Goal: Task Accomplishment & Management: Manage account settings

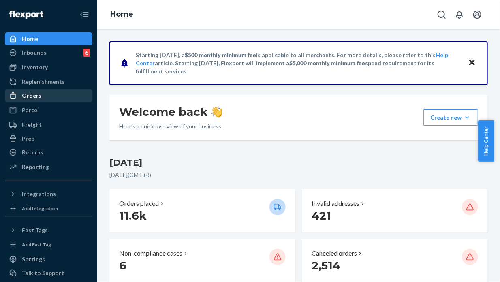
click at [32, 97] on div "Orders" at bounding box center [31, 96] width 19 height 8
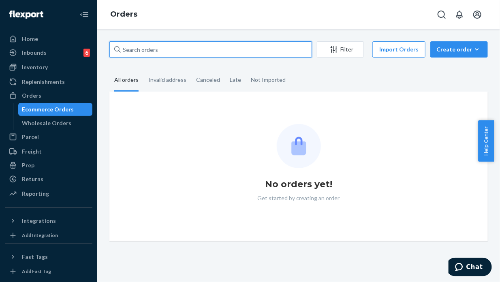
click at [162, 49] on input "text" at bounding box center [210, 49] width 202 height 16
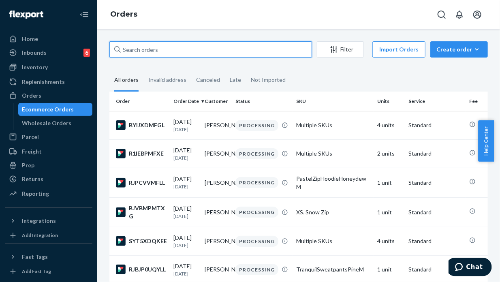
paste input "254583986 Complete"
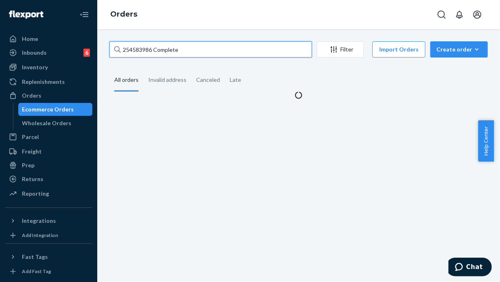
drag, startPoint x: 180, startPoint y: 49, endPoint x: 151, endPoint y: 45, distance: 29.8
click at [151, 45] on input "254583986 Complete" at bounding box center [210, 49] width 202 height 16
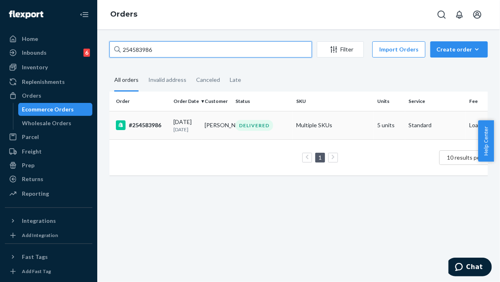
type input "254583986"
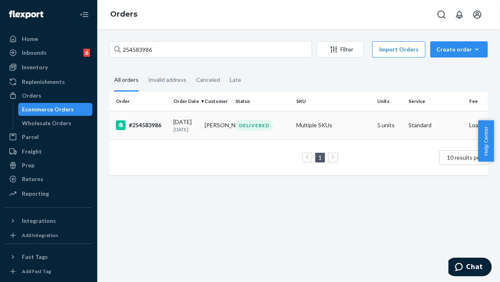
click at [211, 136] on td "[PERSON_NAME]" at bounding box center [216, 125] width 31 height 28
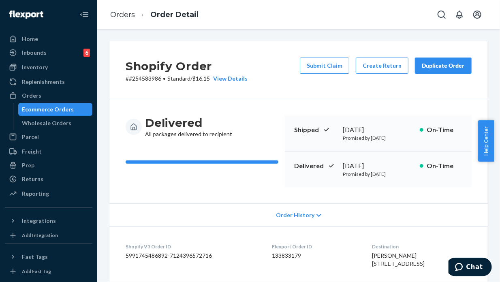
click at [431, 63] on div "Duplicate Order" at bounding box center [443, 66] width 43 height 8
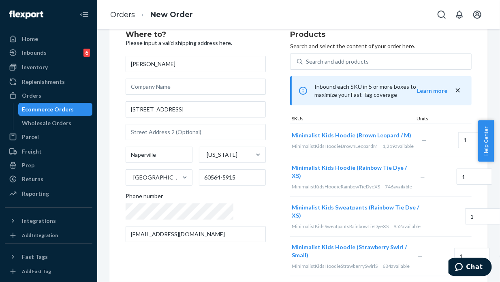
scroll to position [40, 0]
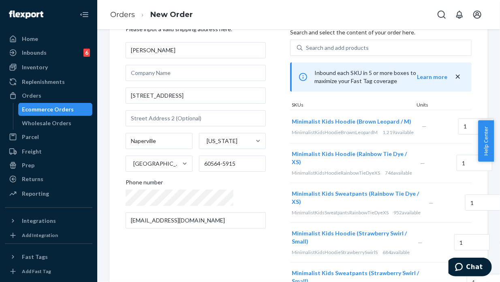
click at [493, 131] on div "Remove Item" at bounding box center [507, 127] width 8 height 8
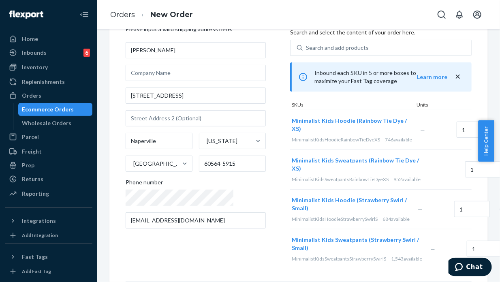
click at [493, 133] on div "Remove Item" at bounding box center [506, 130] width 8 height 8
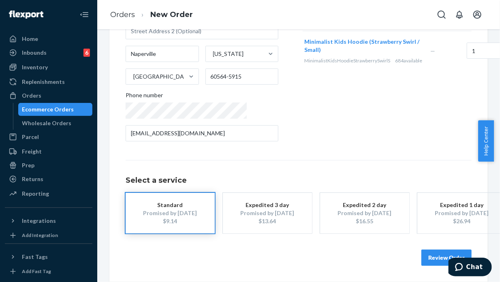
scroll to position [133, 0]
click at [437, 252] on button "Review Order" at bounding box center [446, 257] width 50 height 16
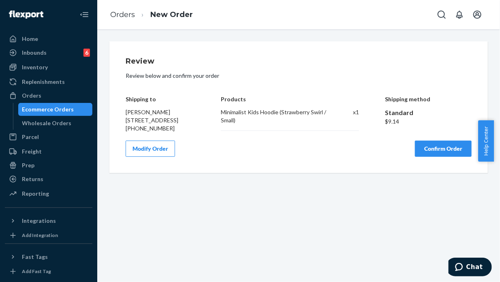
scroll to position [0, 0]
click at [434, 156] on button "Confirm Order" at bounding box center [443, 149] width 57 height 16
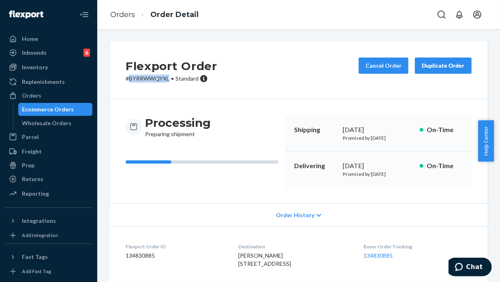
drag, startPoint x: 168, startPoint y: 77, endPoint x: 129, endPoint y: 76, distance: 39.3
click at [129, 76] on p "# BYRRWWQYXL • Standard" at bounding box center [172, 79] width 92 height 8
copy p "BYRRWWQYXL"
click at [39, 94] on div "Orders" at bounding box center [31, 96] width 19 height 8
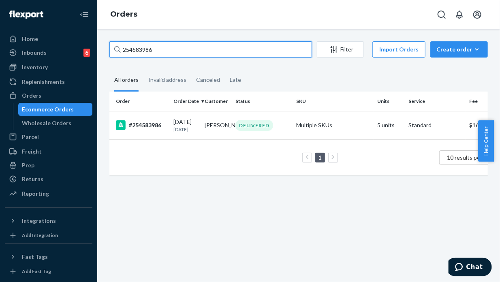
drag, startPoint x: 158, startPoint y: 49, endPoint x: 118, endPoint y: 49, distance: 40.1
click at [118, 49] on div "254583986" at bounding box center [210, 49] width 202 height 16
paste input "30113 Complete"
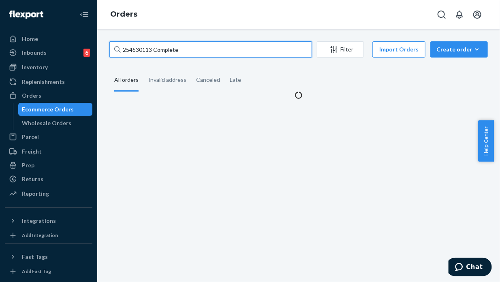
drag, startPoint x: 188, startPoint y: 52, endPoint x: 152, endPoint y: 48, distance: 36.2
click at [152, 48] on input "254530113 Complete" at bounding box center [210, 49] width 202 height 16
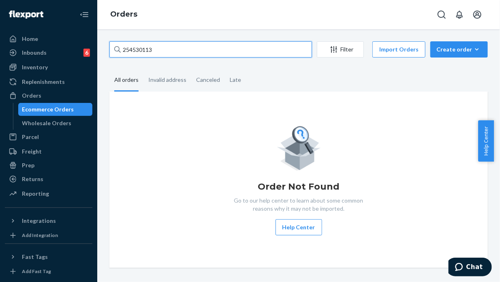
click at [159, 50] on input "254530113" at bounding box center [210, 49] width 202 height 16
drag, startPoint x: 159, startPoint y: 50, endPoint x: 114, endPoint y: 47, distance: 44.6
click at [114, 47] on div "254530113" at bounding box center [210, 49] width 202 height 16
click at [114, 47] on input "254530113" at bounding box center [210, 49] width 202 height 16
click at [159, 50] on input "254530113" at bounding box center [210, 49] width 202 height 16
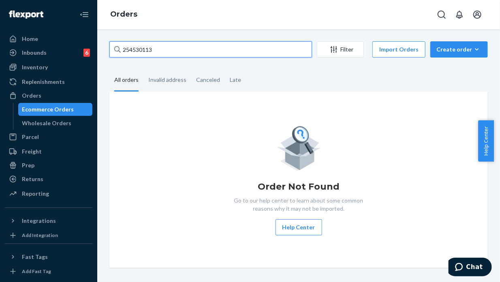
type input "25453011"
drag, startPoint x: 155, startPoint y: 50, endPoint x: 115, endPoint y: 48, distance: 40.1
click at [115, 48] on div "25453011" at bounding box center [210, 49] width 202 height 16
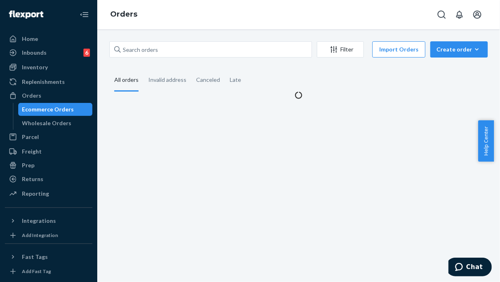
click at [117, 47] on icon at bounding box center [117, 49] width 6 height 6
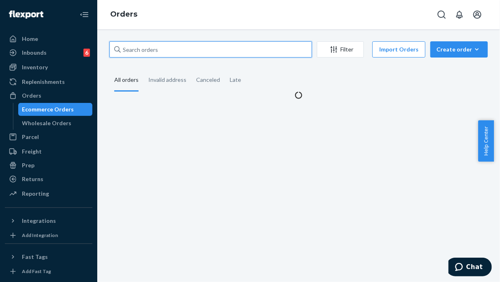
click at [117, 47] on input "text" at bounding box center [210, 49] width 202 height 16
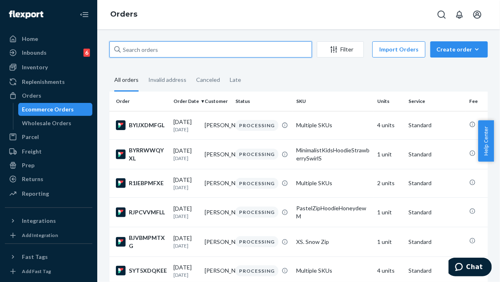
click at [148, 47] on input "text" at bounding box center [210, 49] width 202 height 16
paste input "254530113"
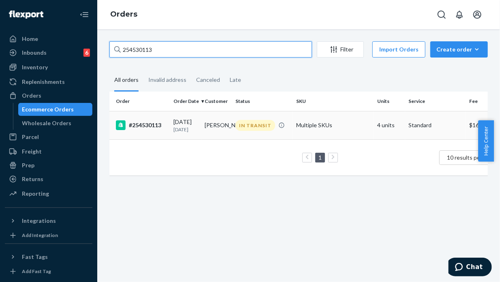
type input "254530113"
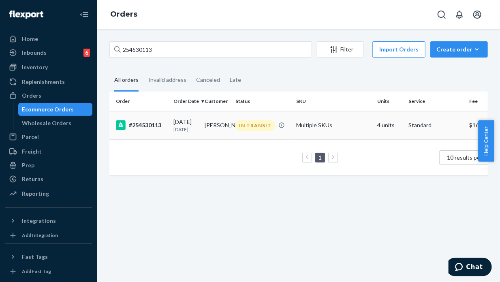
click at [261, 128] on div "IN TRANSIT" at bounding box center [255, 125] width 40 height 11
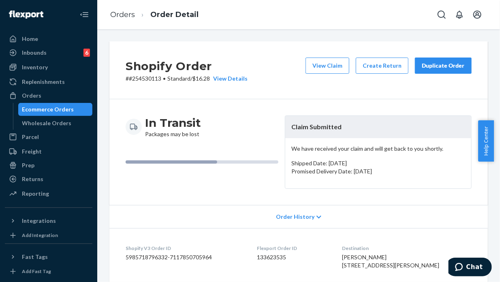
click at [438, 69] on div "Duplicate Order" at bounding box center [443, 66] width 43 height 8
click at [439, 66] on div "Duplicate Order" at bounding box center [443, 66] width 43 height 8
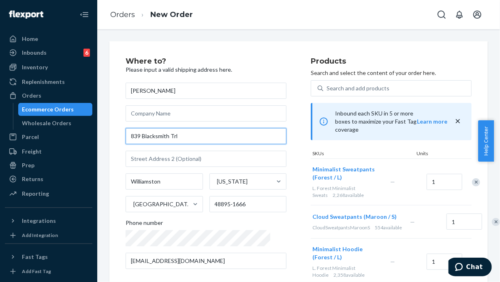
click at [177, 136] on input "839 Blacksmith Trl" at bounding box center [206, 136] width 161 height 16
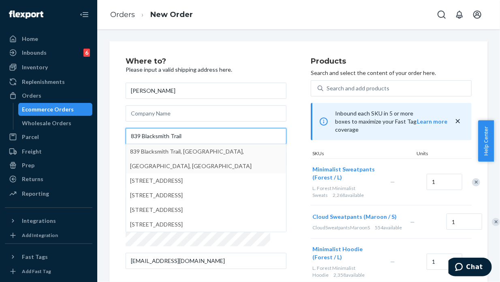
type input "839 Blacksmith Trail"
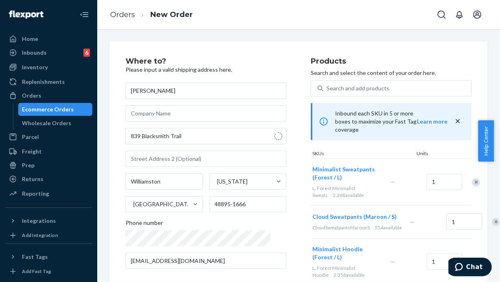
type input "48895"
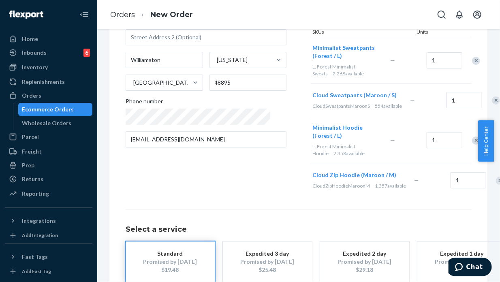
scroll to position [194, 0]
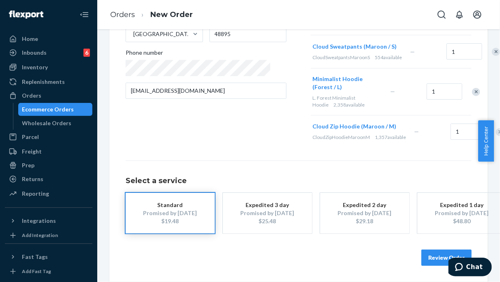
click at [426, 251] on button "Review Order" at bounding box center [446, 257] width 50 height 16
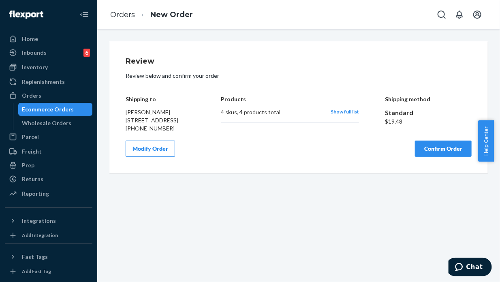
scroll to position [0, 0]
click at [341, 112] on span "Show full list" at bounding box center [344, 112] width 28 height 6
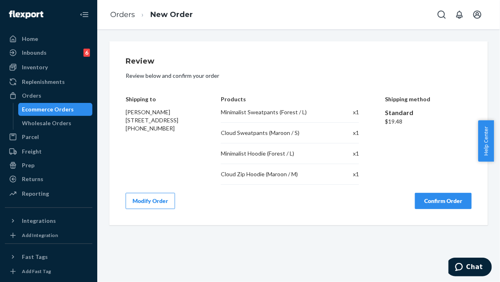
click at [437, 202] on button "Confirm Order" at bounding box center [443, 201] width 57 height 16
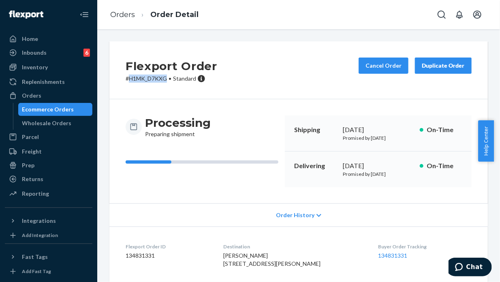
drag, startPoint x: 167, startPoint y: 78, endPoint x: 128, endPoint y: 79, distance: 38.9
click at [128, 79] on p "# H1MK_D7KXG • Standard" at bounding box center [172, 79] width 92 height 8
copy p "H1MK_D7KXG"
click at [32, 96] on div "Orders" at bounding box center [31, 96] width 19 height 8
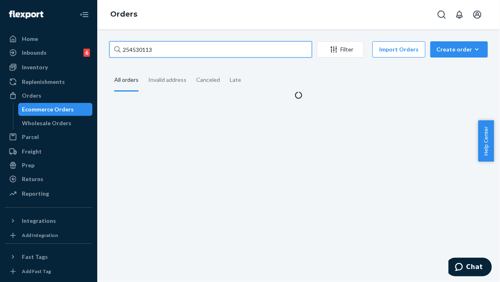
drag, startPoint x: 160, startPoint y: 50, endPoint x: 96, endPoint y: 45, distance: 64.9
click at [96, 45] on div "Home Inbounds 6 Shipping Plans Problems 6 Inventory Products Replenishments Ord…" at bounding box center [250, 141] width 500 height 282
paste input "52136 Complete"
drag, startPoint x: 187, startPoint y: 51, endPoint x: 153, endPoint y: 46, distance: 34.3
click at [153, 46] on input "254552136 Complete" at bounding box center [210, 49] width 202 height 16
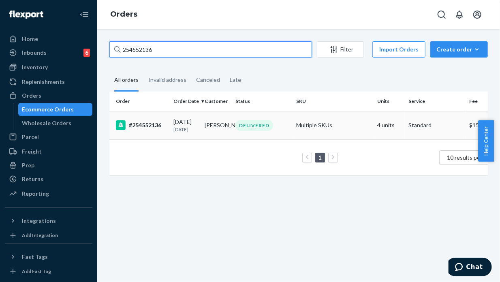
type input "254552136"
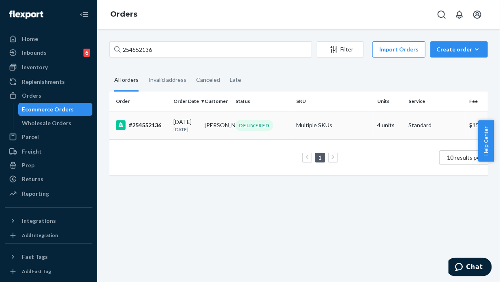
click at [207, 130] on td "[PERSON_NAME]" at bounding box center [216, 125] width 31 height 28
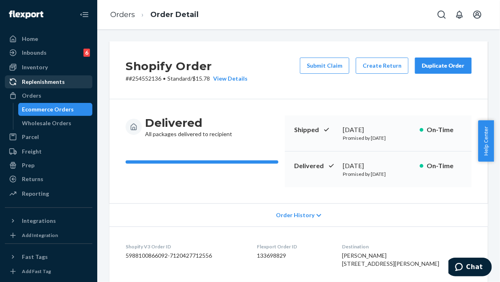
drag, startPoint x: 39, startPoint y: 96, endPoint x: 69, endPoint y: 81, distance: 33.0
click at [39, 96] on div "Orders" at bounding box center [31, 96] width 19 height 8
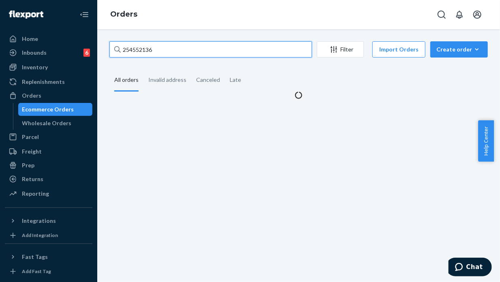
drag, startPoint x: 152, startPoint y: 49, endPoint x: 121, endPoint y: 45, distance: 31.0
click at [121, 45] on input "254552136" at bounding box center [210, 49] width 202 height 16
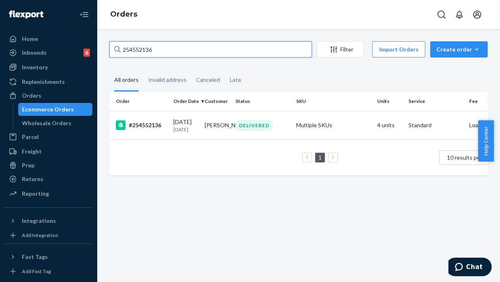
paste input "RKOXUXZFXE"
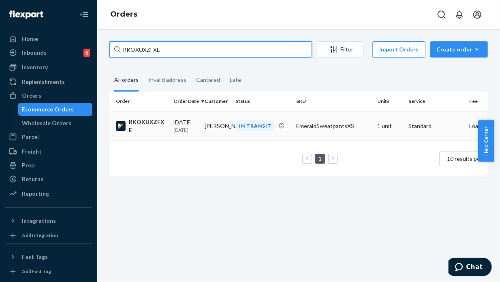
type input "RKOXUXZFXE"
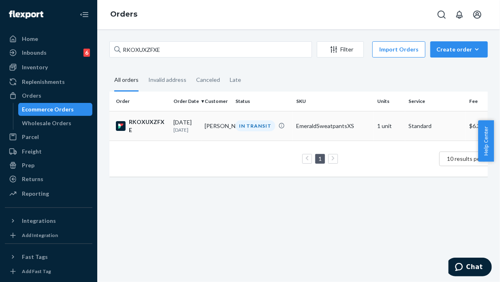
click at [200, 133] on td "[DATE] [DATE]" at bounding box center [185, 126] width 31 height 30
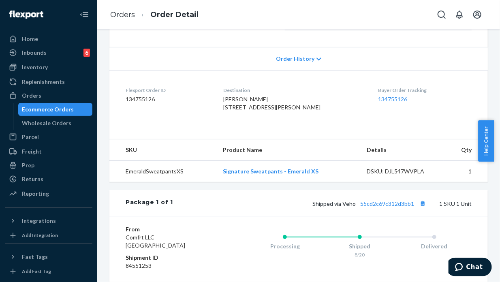
scroll to position [162, 0]
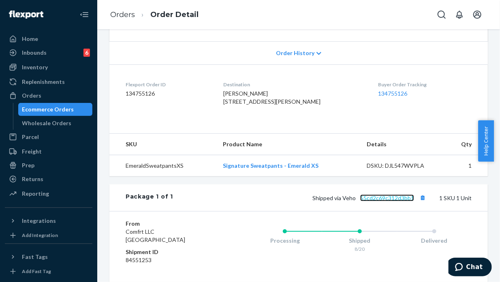
click at [374, 201] on link "55cd2c69c312d3bb1" at bounding box center [387, 197] width 54 height 7
drag, startPoint x: 412, startPoint y: 215, endPoint x: 398, endPoint y: 215, distance: 14.6
click at [398, 201] on span "Shipped via Veho 55cd2c69c312d3bb1" at bounding box center [369, 197] width 115 height 7
drag, startPoint x: 409, startPoint y: 215, endPoint x: 356, endPoint y: 215, distance: 52.6
click at [356, 201] on span "Shipped via Veho 55cd2c69c312d3bb1" at bounding box center [369, 197] width 115 height 7
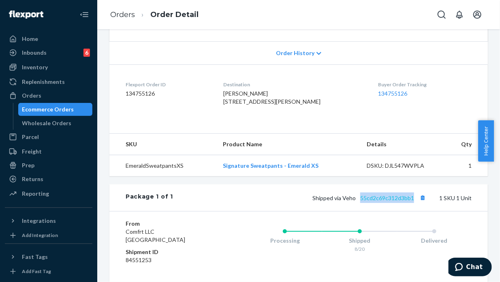
copy link "55cd2c69c312d3bb1"
click at [30, 94] on div "Orders" at bounding box center [31, 96] width 19 height 8
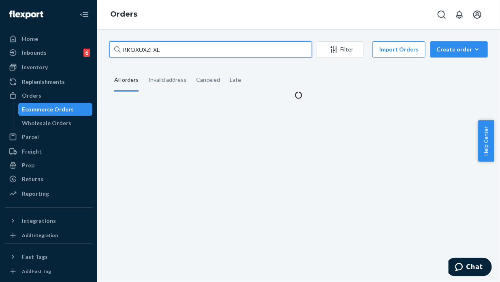
drag, startPoint x: 167, startPoint y: 51, endPoint x: 106, endPoint y: 44, distance: 60.7
click at [106, 44] on div "RKOXUXZFXE Filter Import Orders Create order Ecommerce order Removal order All …" at bounding box center [298, 70] width 390 height 58
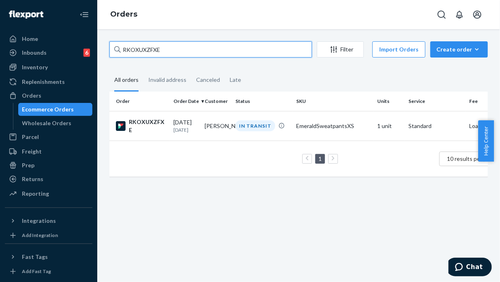
paste input "SKXPPIZKE"
type input "SKXPPIZKEE"
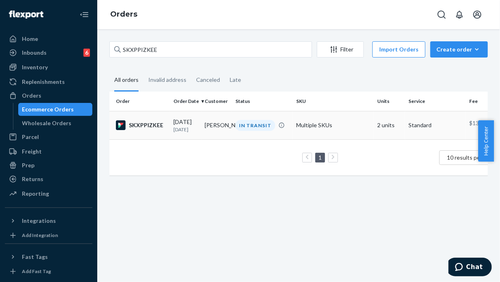
click at [221, 129] on td "[PERSON_NAME]" at bounding box center [216, 125] width 31 height 28
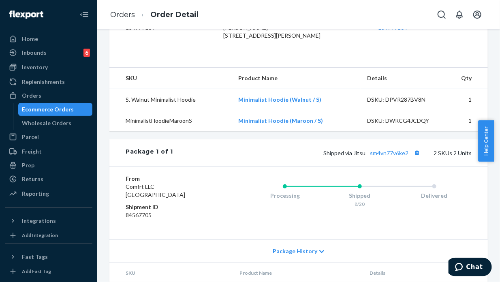
scroll to position [283, 0]
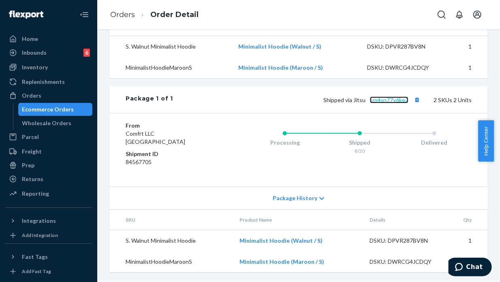
click at [378, 103] on link "sm4vn77v6ke2" at bounding box center [389, 99] width 38 height 7
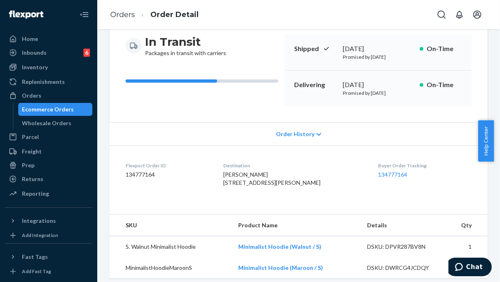
scroll to position [243, 0]
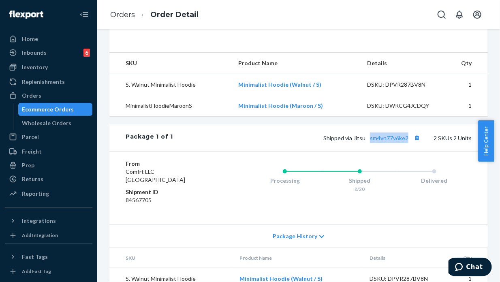
drag, startPoint x: 405, startPoint y: 154, endPoint x: 363, endPoint y: 150, distance: 41.9
click at [363, 141] on span "Shipped via Jitsu sm4vn77v6ke2" at bounding box center [372, 137] width 99 height 7
copy link "sm4vn77v6ke2"
click at [39, 94] on div "Orders" at bounding box center [31, 96] width 19 height 8
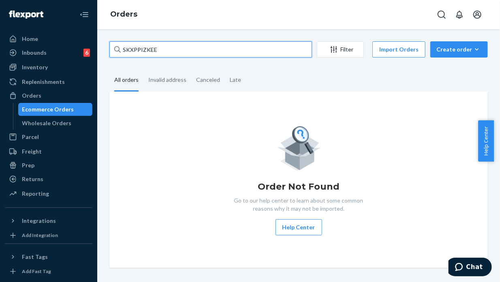
drag, startPoint x: 166, startPoint y: 51, endPoint x: 117, endPoint y: 43, distance: 49.8
click at [117, 43] on div "SKXPPIZKEE" at bounding box center [210, 49] width 202 height 16
paste input "254619813"
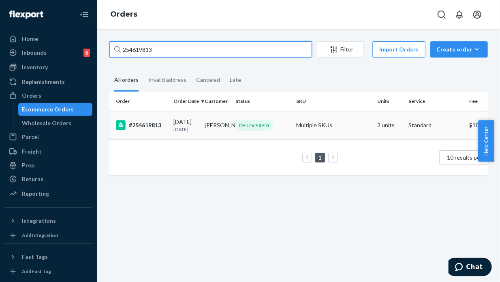
type input "254619813"
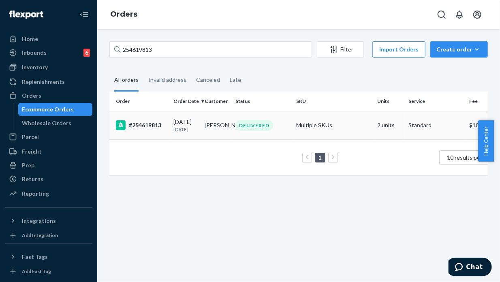
click at [226, 128] on td "[PERSON_NAME]" at bounding box center [216, 125] width 31 height 28
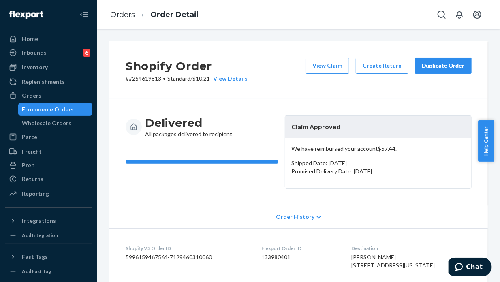
click at [440, 64] on div "Duplicate Order" at bounding box center [443, 66] width 43 height 8
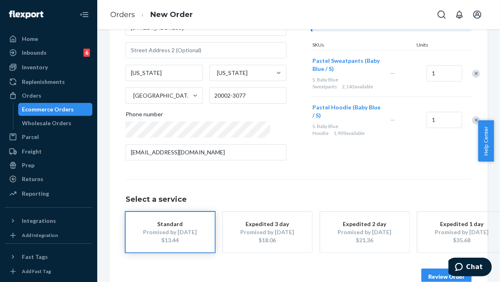
scroll to position [133, 0]
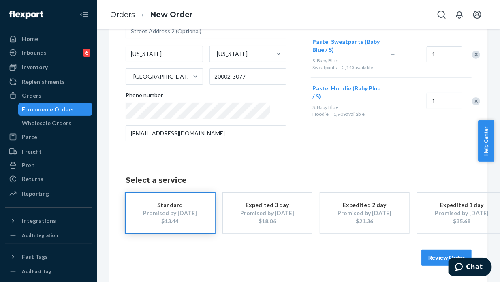
click at [441, 252] on button "Review Order" at bounding box center [446, 257] width 50 height 16
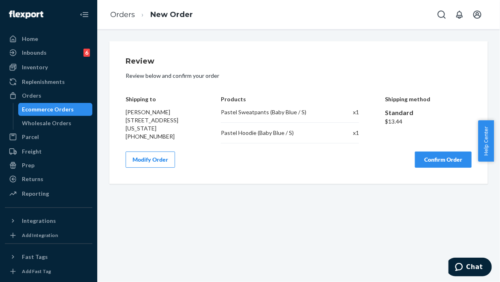
scroll to position [0, 0]
click at [435, 165] on button "Confirm Order" at bounding box center [443, 159] width 57 height 16
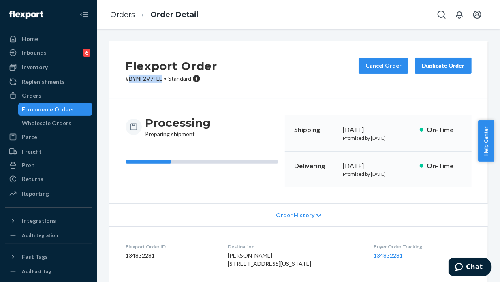
drag, startPoint x: 163, startPoint y: 80, endPoint x: 130, endPoint y: 78, distance: 33.6
click at [130, 78] on p "# BYNF2V7FLL • Standard" at bounding box center [172, 79] width 92 height 8
copy p "BYNF2V7FLL"
click at [30, 94] on div "Orders" at bounding box center [31, 96] width 19 height 8
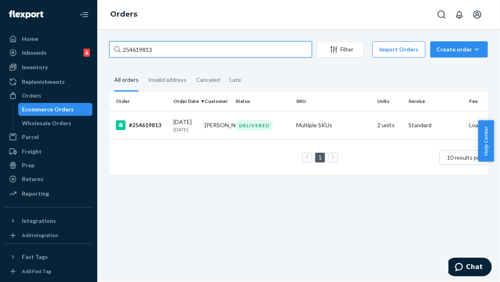
drag, startPoint x: 160, startPoint y: 50, endPoint x: 114, endPoint y: 45, distance: 45.6
click at [114, 45] on div "254619813" at bounding box center [210, 49] width 202 height 16
paste input "340186"
type input "254340186"
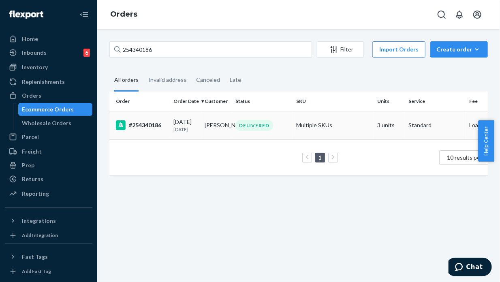
click at [260, 136] on td "DELIVERED" at bounding box center [262, 125] width 61 height 28
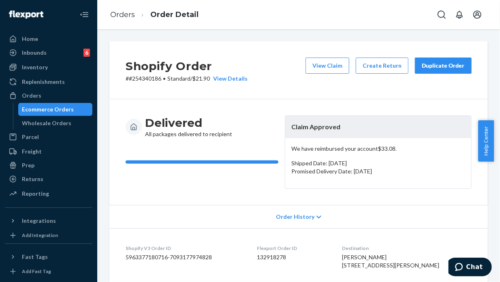
click at [436, 63] on div "Duplicate Order" at bounding box center [443, 66] width 43 height 8
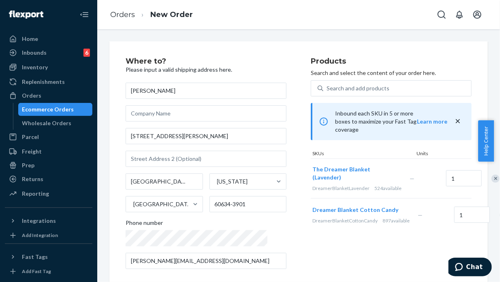
click at [493, 219] on div "Remove Item" at bounding box center [503, 215] width 8 height 8
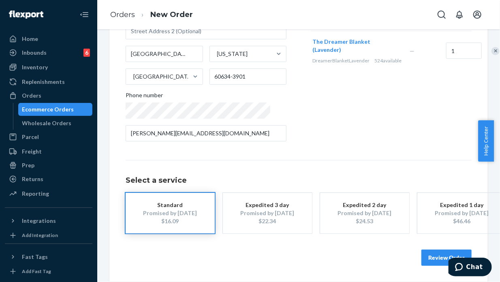
scroll to position [133, 0]
click at [441, 252] on button "Review Order" at bounding box center [446, 257] width 50 height 16
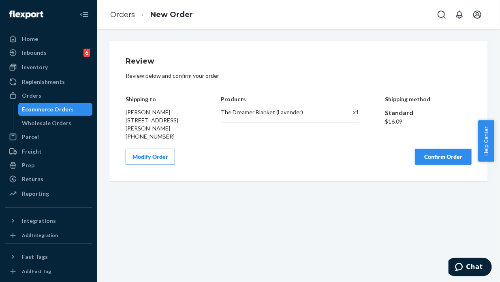
scroll to position [0, 0]
click at [438, 158] on button "Confirm Order" at bounding box center [443, 157] width 57 height 16
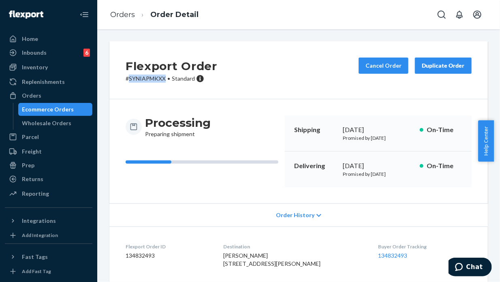
drag, startPoint x: 165, startPoint y: 79, endPoint x: 128, endPoint y: 77, distance: 37.3
click at [128, 77] on p "# SYNIAPMKXX • Standard" at bounding box center [172, 79] width 92 height 8
copy p "SYNIAPMKXX"
click at [36, 94] on div "Orders" at bounding box center [31, 96] width 19 height 8
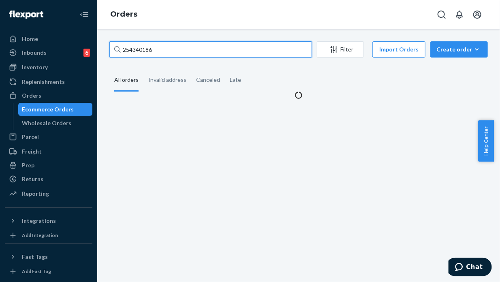
drag, startPoint x: 124, startPoint y: 47, endPoint x: 113, endPoint y: 45, distance: 10.7
click at [113, 45] on input "254340186" at bounding box center [210, 49] width 202 height 16
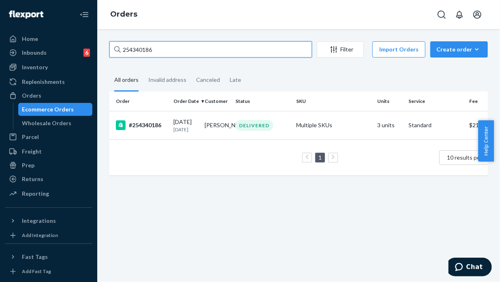
paste input "618137"
type input "254618137"
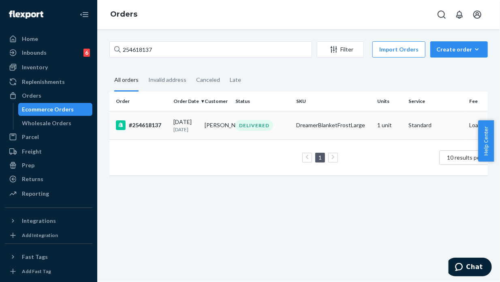
click at [214, 134] on td "[PERSON_NAME]" at bounding box center [216, 125] width 31 height 28
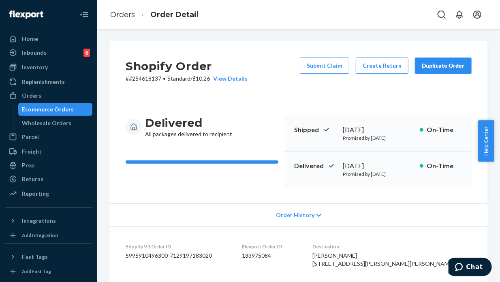
click at [437, 66] on div "Duplicate Order" at bounding box center [443, 66] width 43 height 8
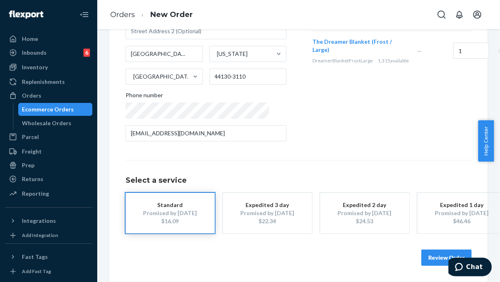
scroll to position [133, 0]
click at [437, 255] on button "Review Order" at bounding box center [446, 257] width 50 height 16
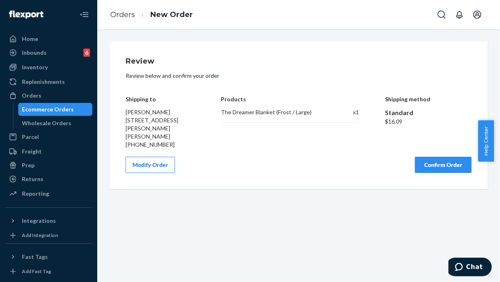
scroll to position [0, 0]
click at [439, 162] on button "Confirm Order" at bounding box center [443, 165] width 57 height 16
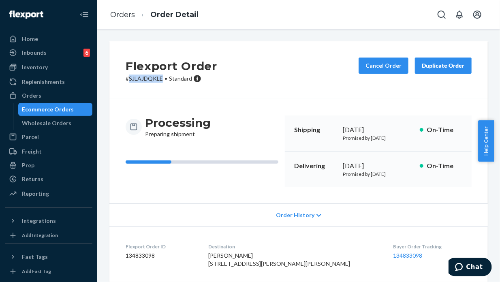
drag, startPoint x: 162, startPoint y: 79, endPoint x: 128, endPoint y: 77, distance: 33.7
click at [128, 77] on p "# SJLAJDQKLE • Standard" at bounding box center [172, 79] width 92 height 8
copy p "SJLAJDQKLE"
click at [36, 98] on div "Orders" at bounding box center [31, 96] width 19 height 8
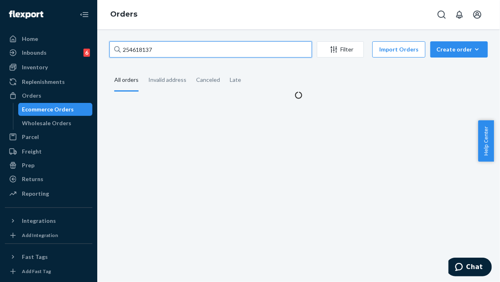
drag, startPoint x: 162, startPoint y: 43, endPoint x: 115, endPoint y: 40, distance: 46.7
click at [115, 40] on div "254618137 Filter Import Orders Create order Ecommerce order Removal order All o…" at bounding box center [298, 155] width 402 height 253
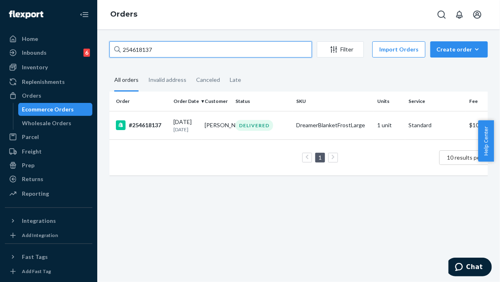
paste input "59951"
type input "254599517"
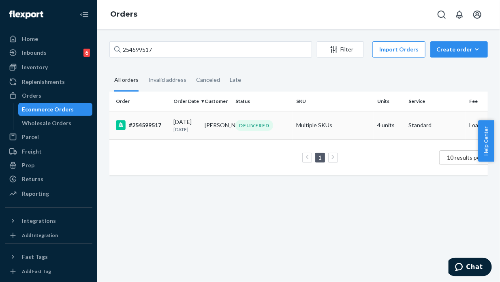
click at [213, 123] on td "[PERSON_NAME]" at bounding box center [216, 125] width 31 height 28
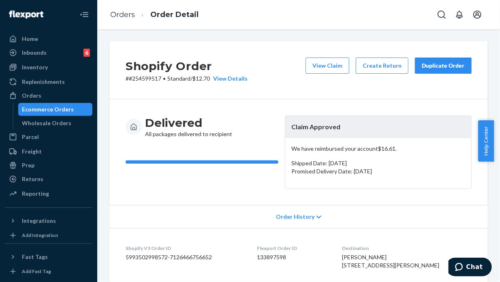
click at [435, 69] on div "Duplicate Order" at bounding box center [443, 66] width 43 height 8
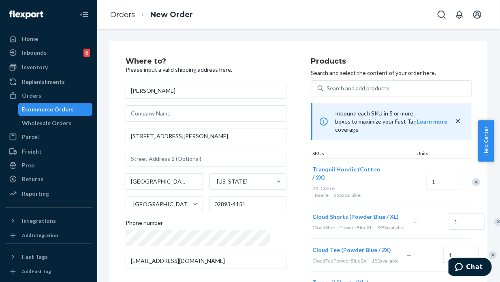
click at [472, 178] on div "Remove Item" at bounding box center [476, 182] width 8 height 8
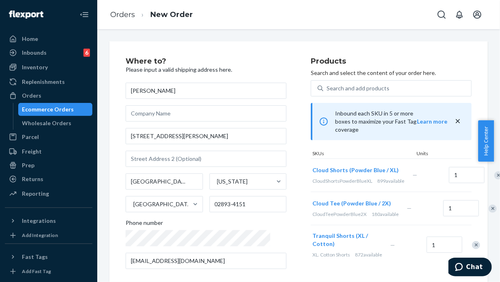
click at [493, 174] on div "Remove Item" at bounding box center [498, 175] width 8 height 8
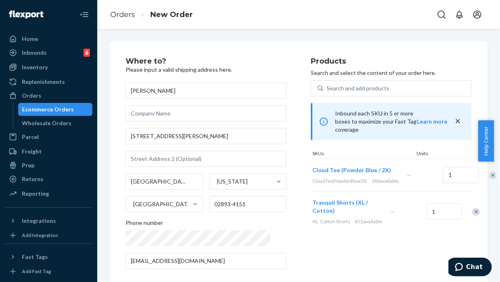
click at [488, 175] on div "Remove Item" at bounding box center [492, 175] width 8 height 8
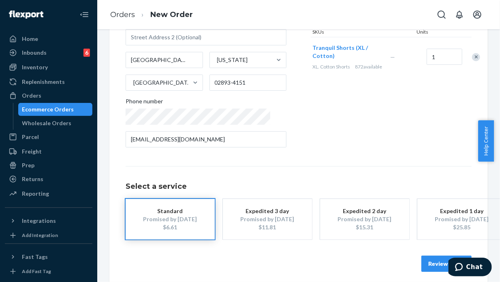
scroll to position [133, 0]
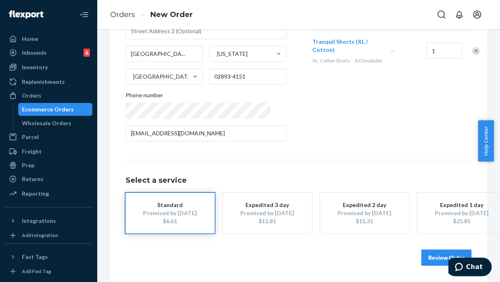
click at [434, 253] on button "Review Order" at bounding box center [446, 257] width 50 height 16
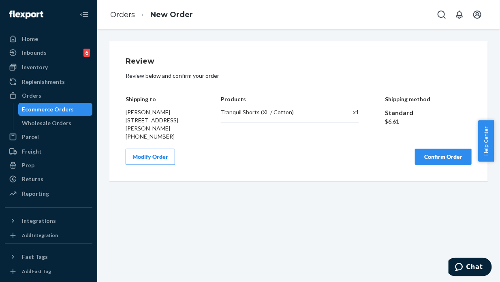
click at [430, 165] on button "Confirm Order" at bounding box center [443, 157] width 57 height 16
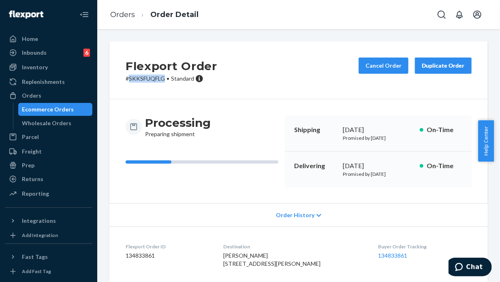
drag, startPoint x: 164, startPoint y: 78, endPoint x: 128, endPoint y: 78, distance: 35.6
click at [128, 78] on p "# SKKSFUQFLG • Standard" at bounding box center [172, 79] width 92 height 8
copy p "SKKSFUQFLG"
click at [31, 95] on div "Orders" at bounding box center [31, 96] width 19 height 8
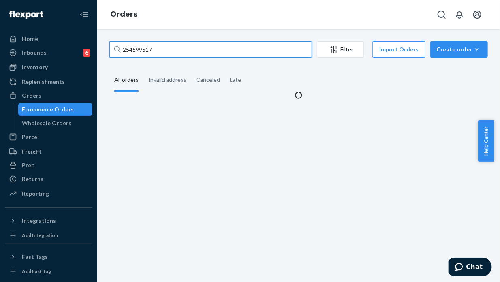
drag, startPoint x: 155, startPoint y: 51, endPoint x: 112, endPoint y: 47, distance: 43.9
click at [112, 47] on input "254599517" at bounding box center [210, 49] width 202 height 16
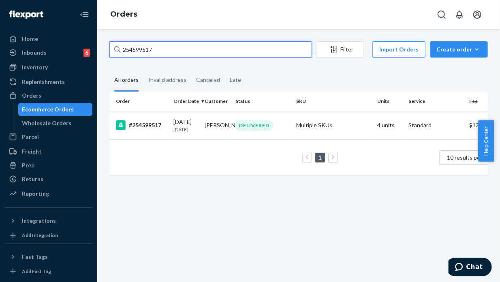
paste input "BYRRWWQYXL"
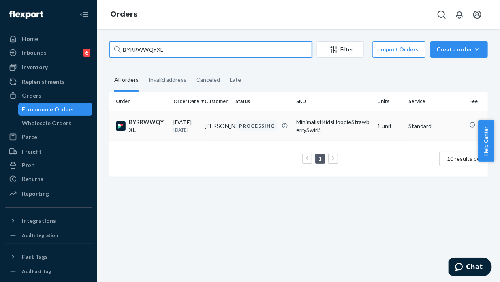
type input "BYRRWWQYXL"
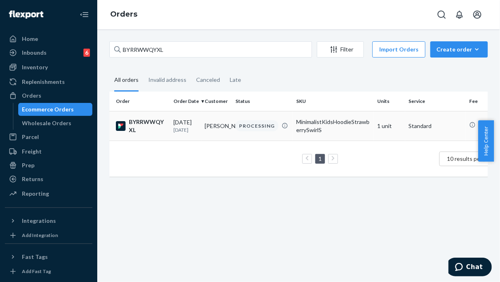
click at [221, 133] on td "[PERSON_NAME]" at bounding box center [216, 126] width 31 height 30
